Goal: Task Accomplishment & Management: Manage account settings

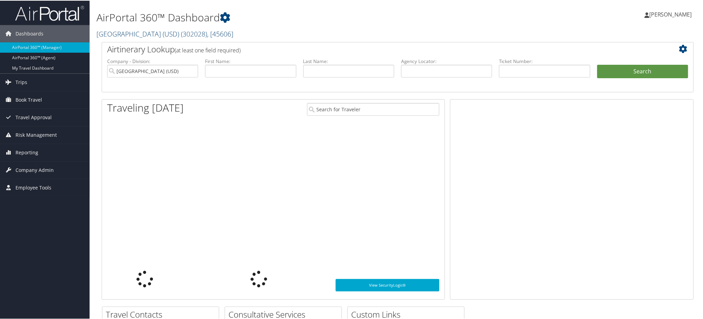
click at [188, 33] on span "( 302028 )" at bounding box center [194, 33] width 26 height 9
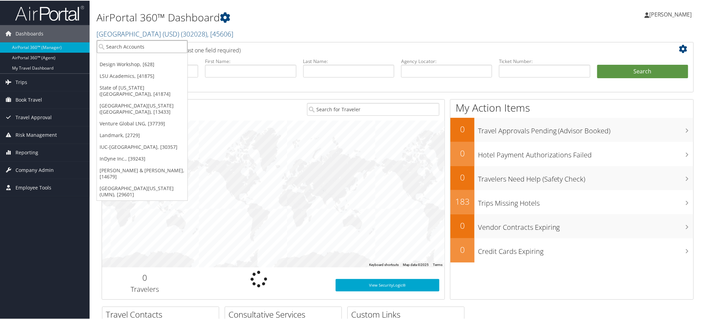
click at [156, 49] on input "search" at bounding box center [142, 46] width 91 height 13
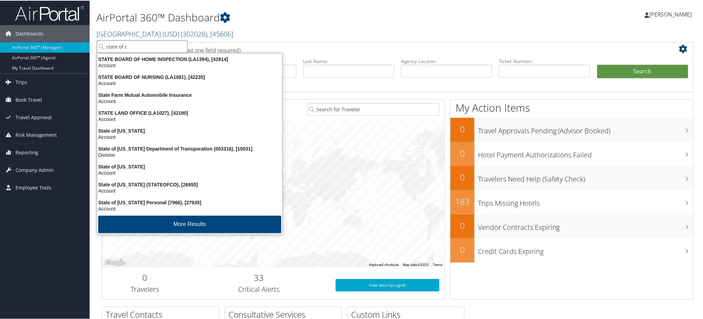
type input "state of co"
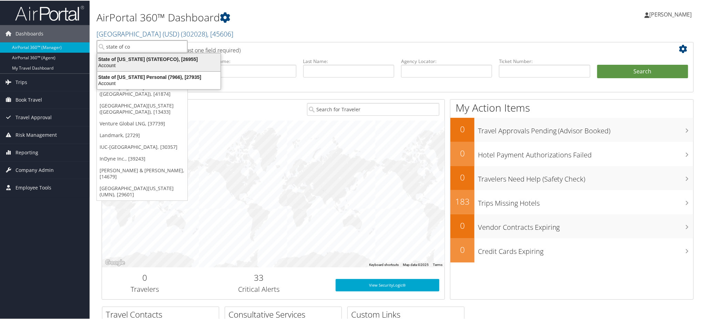
click at [140, 59] on div "State of Colorado (STATEOFCO), [26955]" at bounding box center [159, 58] width 132 height 6
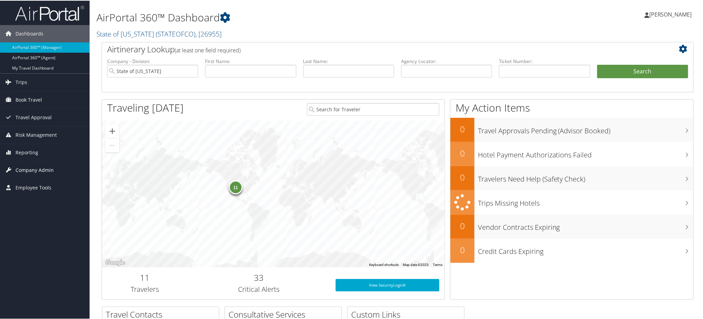
click at [31, 173] on span "Company Admin" at bounding box center [35, 169] width 38 height 17
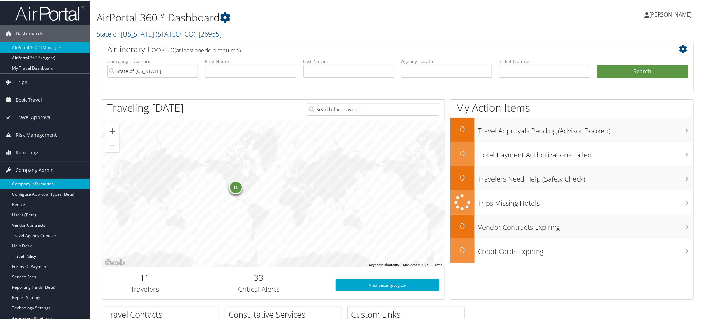
click at [40, 181] on link "Company Information" at bounding box center [45, 183] width 90 height 10
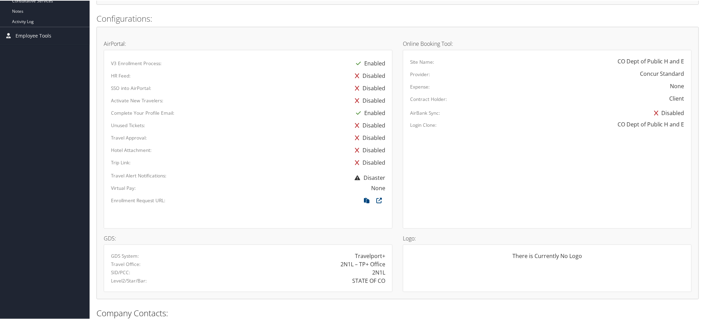
scroll to position [303, 0]
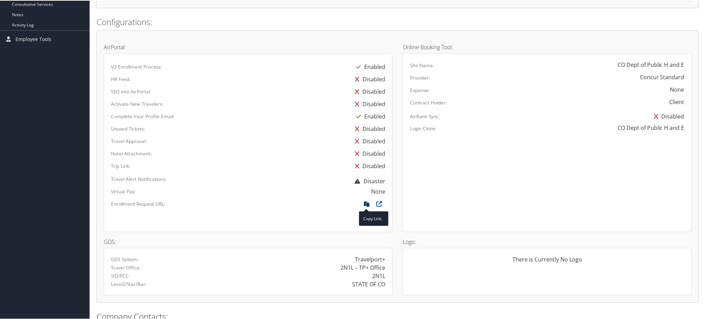
click at [362, 204] on icon at bounding box center [366, 204] width 12 height 9
